Goal: Check status: Check status

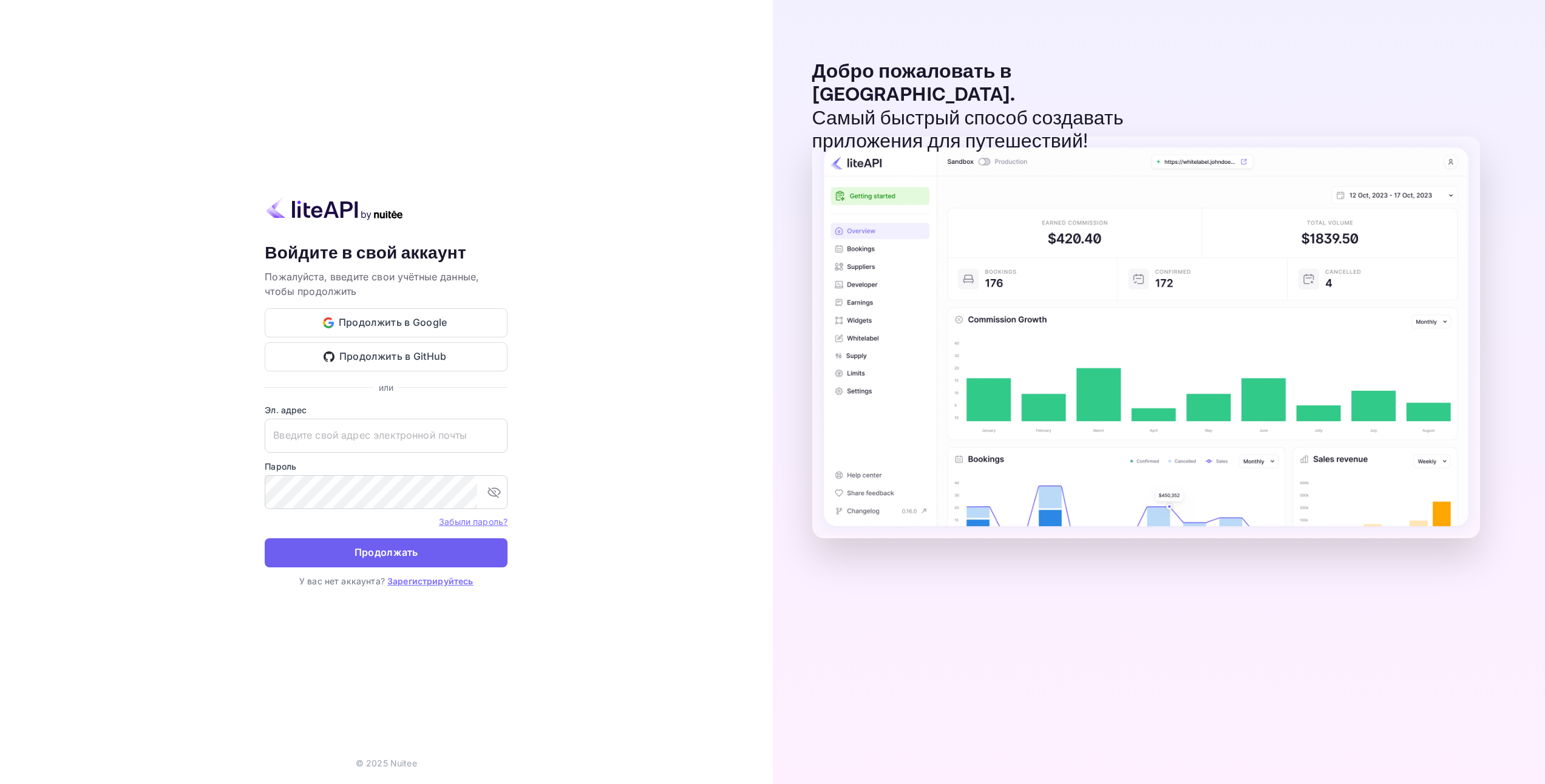
type input "[EMAIL_ADDRESS][DOMAIN_NAME]"
click at [472, 550] on button "Продолжать" at bounding box center [386, 553] width 243 height 29
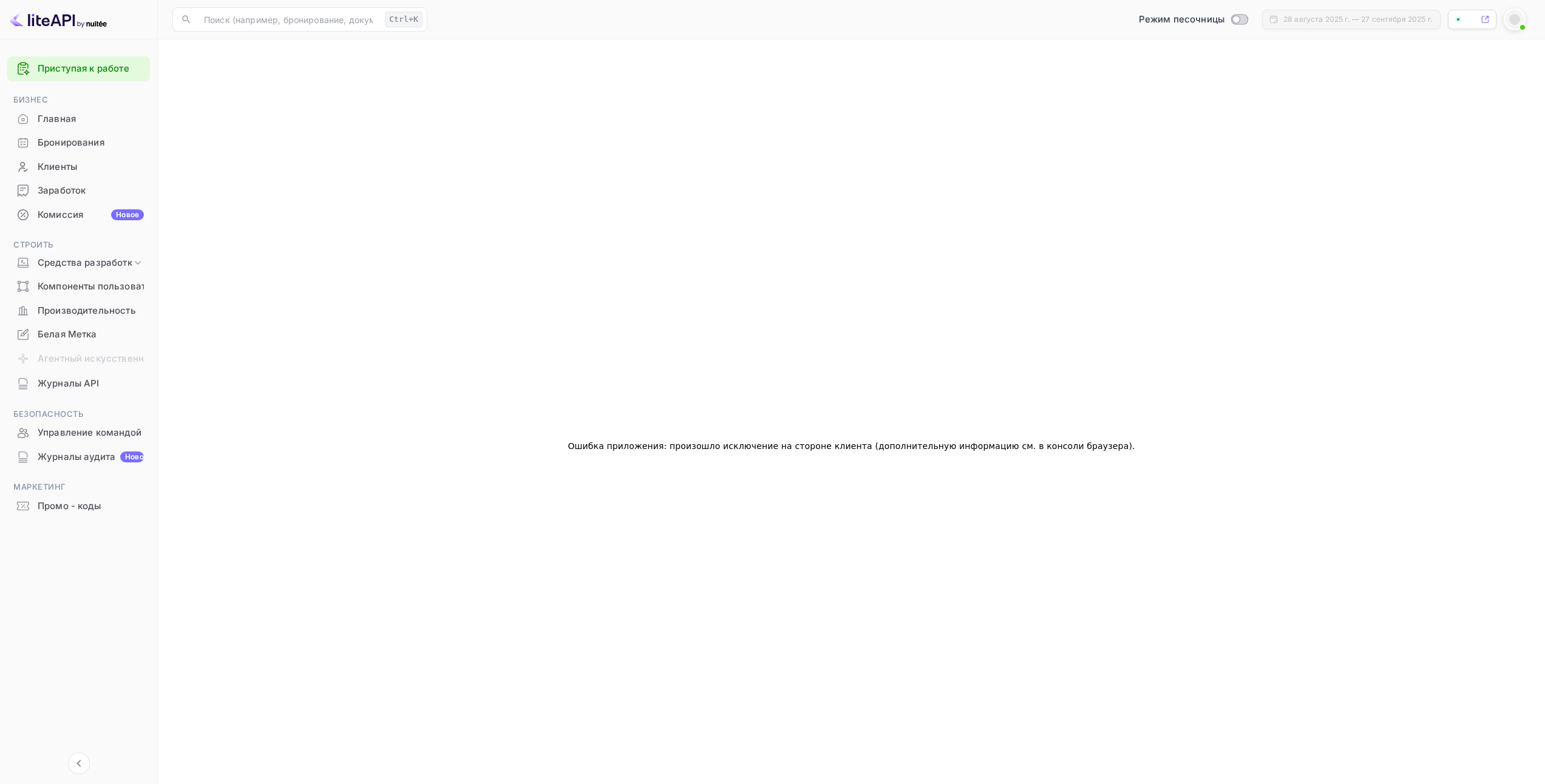
click at [81, 146] on ya-tr-span "Бронирования" at bounding box center [71, 143] width 67 height 14
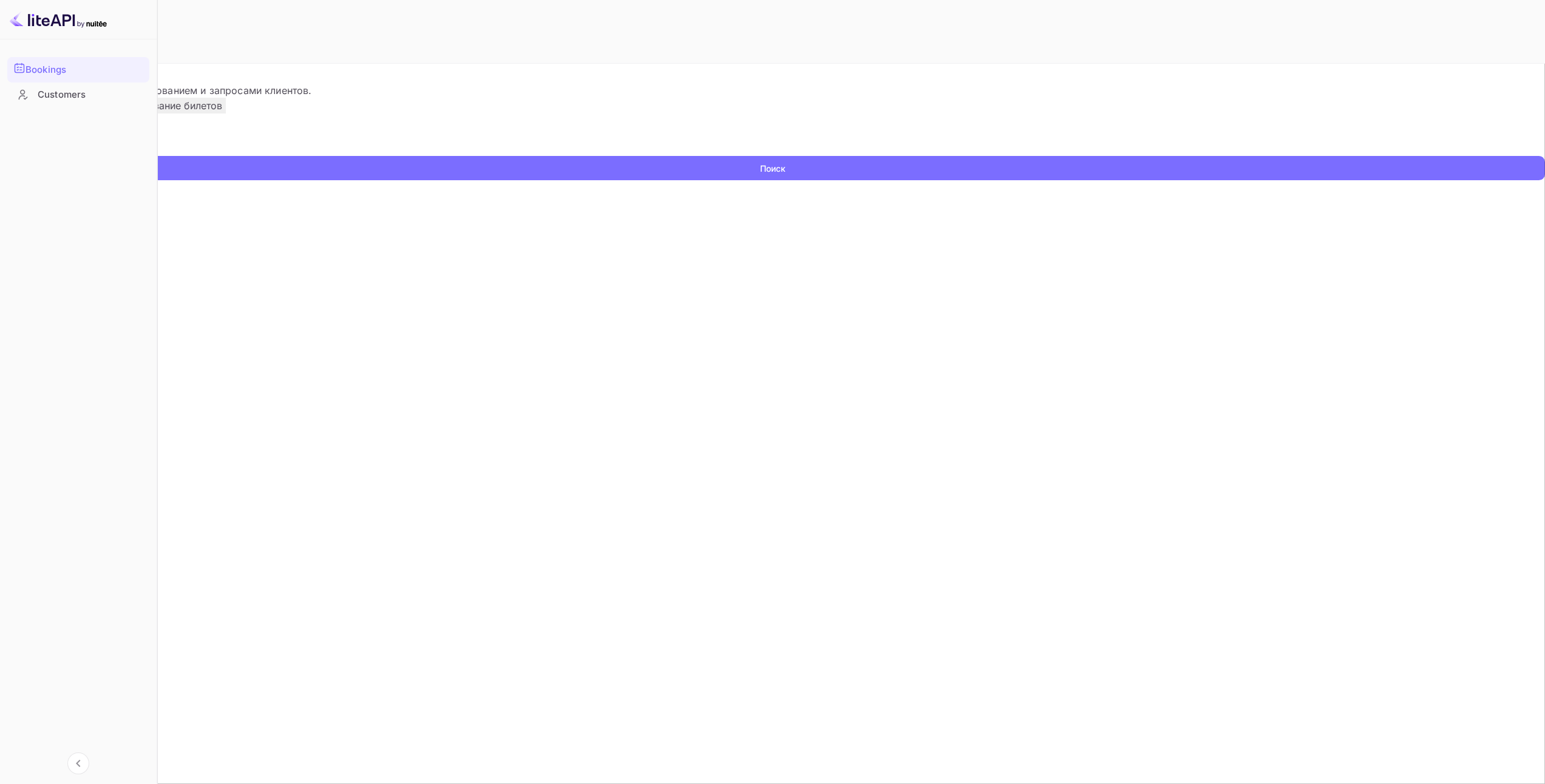
click at [157, 156] on input "text" at bounding box center [78, 147] width 157 height 18
paste input "9676659"
type input "9676659"
click at [837, 180] on button "Поиск" at bounding box center [772, 168] width 1545 height 24
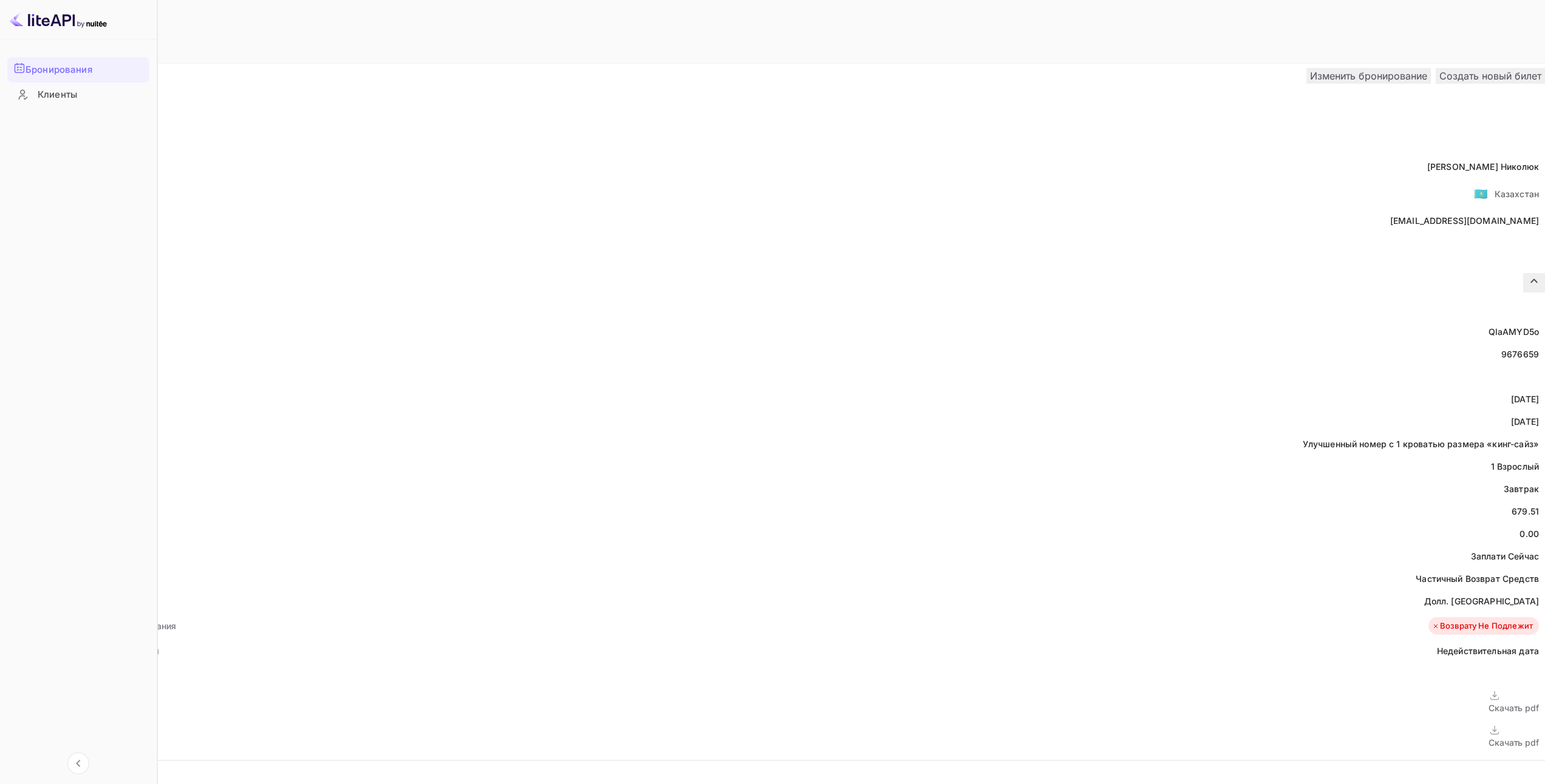
click at [1489, 736] on div "Скачать pdf" at bounding box center [1514, 742] width 50 height 13
